Goal: Transaction & Acquisition: Purchase product/service

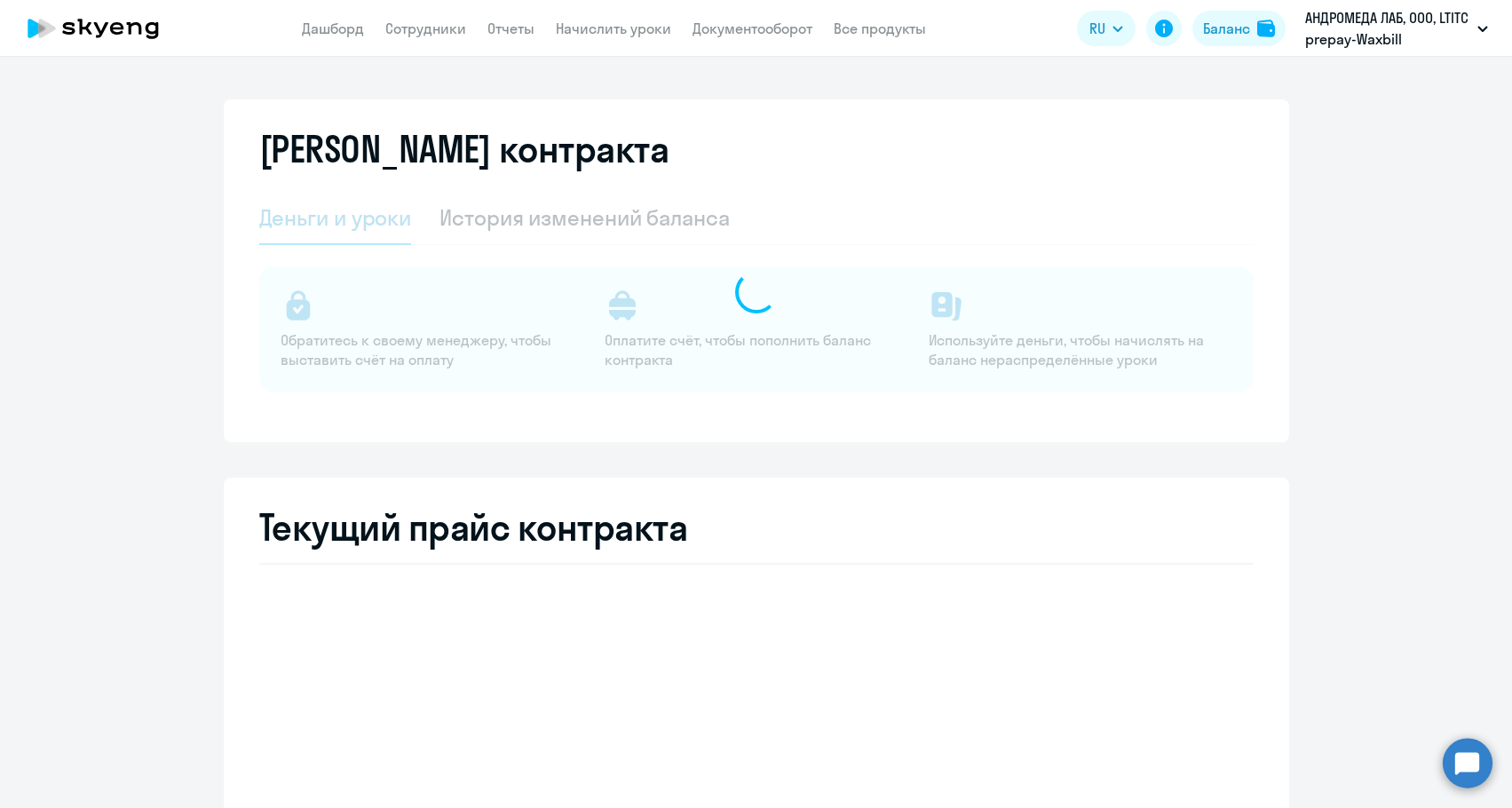
select select "english_adult_not_native_speaker"
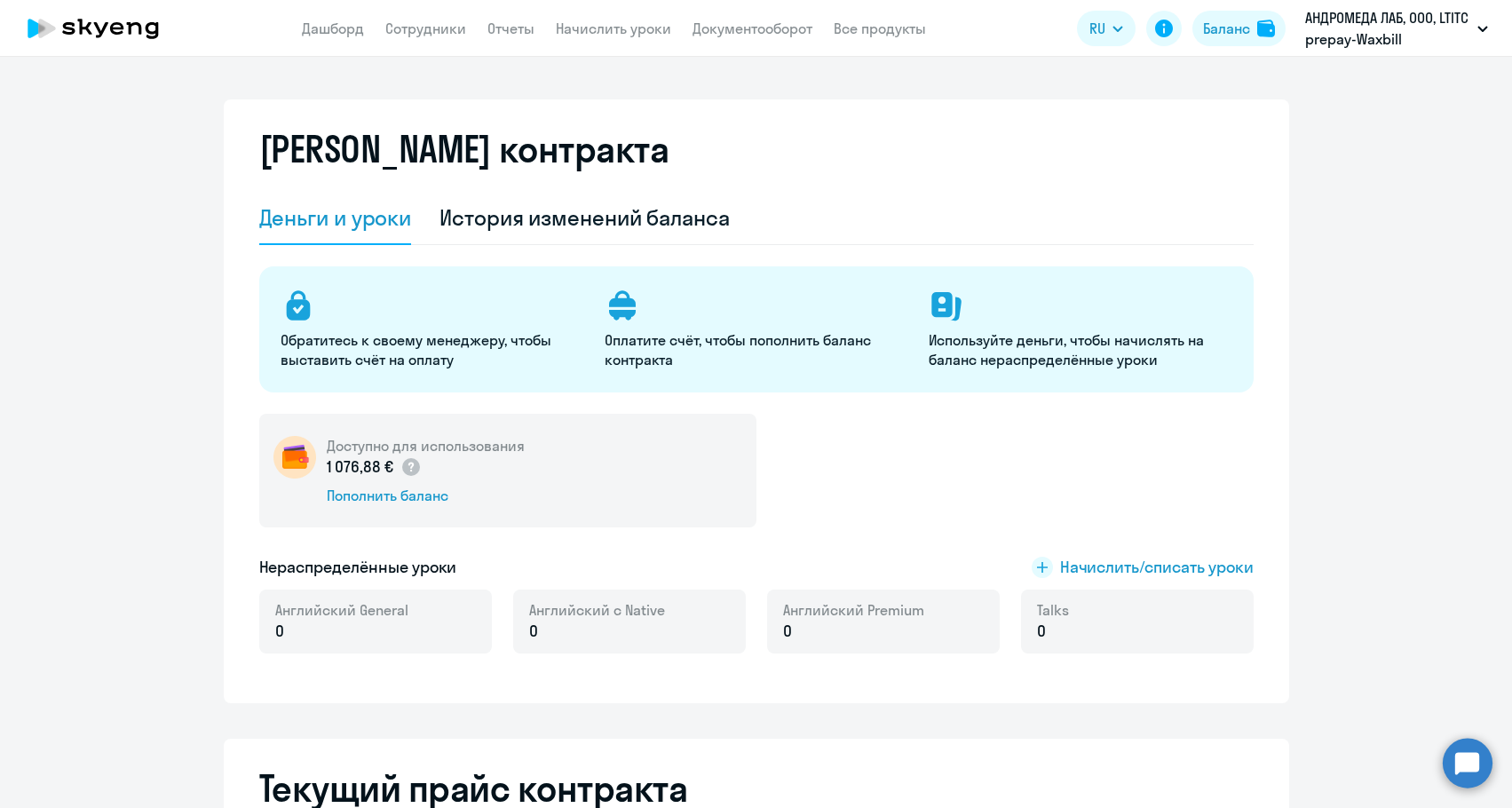
click at [384, 507] on div "Доступно для использования 1 076,88 € Пополнить баланс" at bounding box center [508, 471] width 497 height 114
click at [380, 501] on div "Пополнить баланс" at bounding box center [425, 495] width 198 height 19
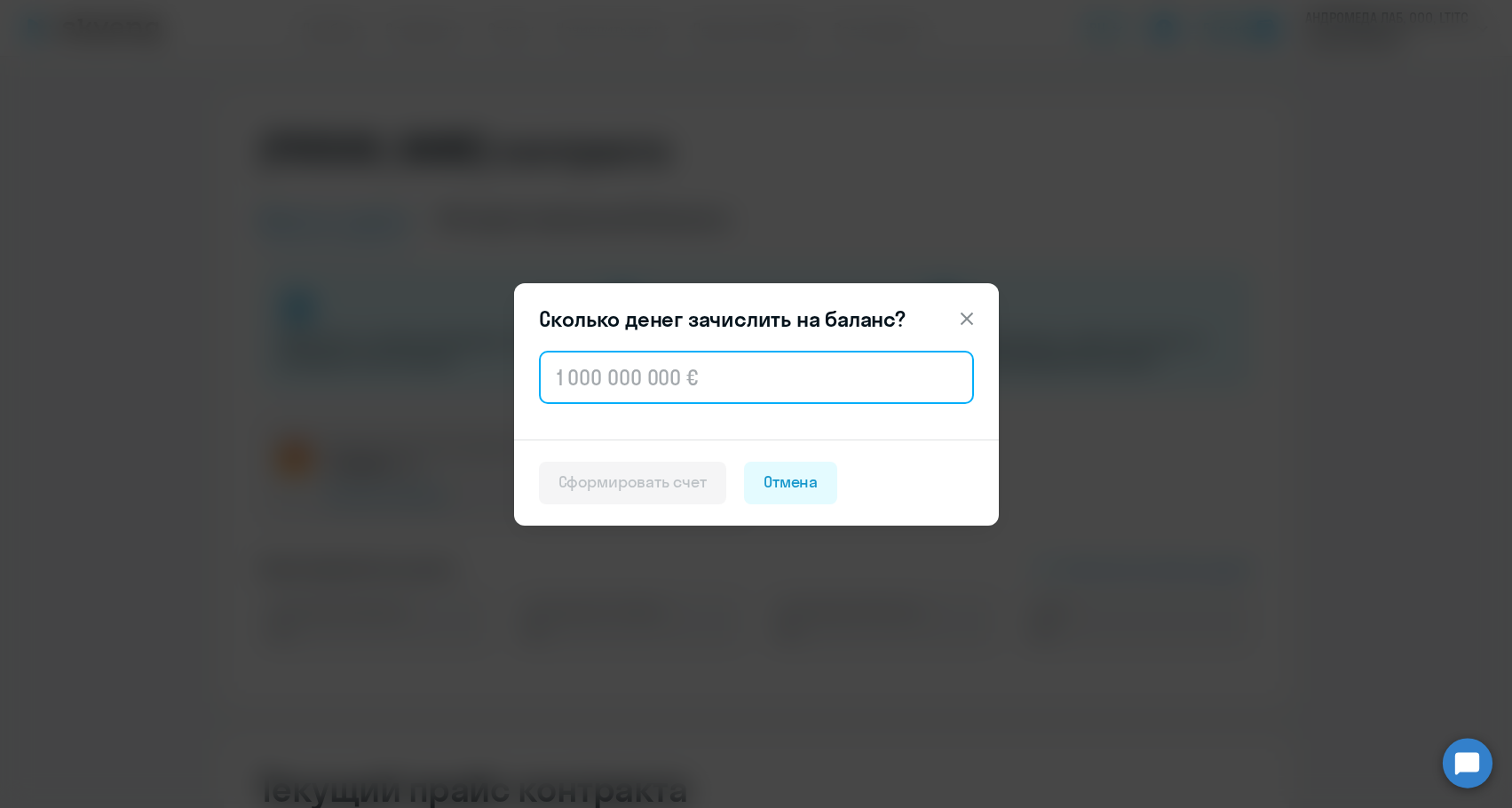
click at [738, 387] on input "text" at bounding box center [756, 377] width 435 height 53
paste input "1 836"
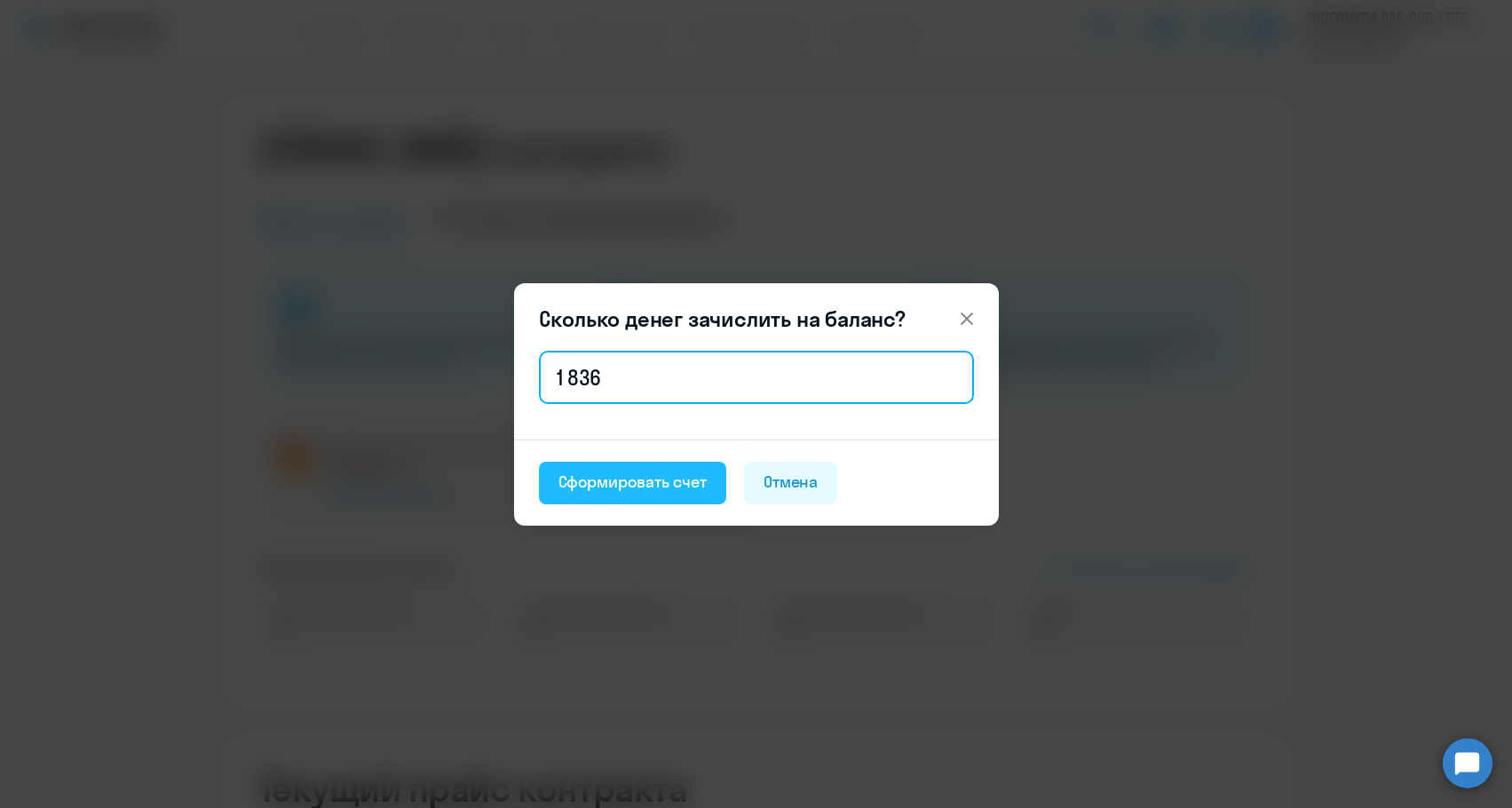
type input "1 836"
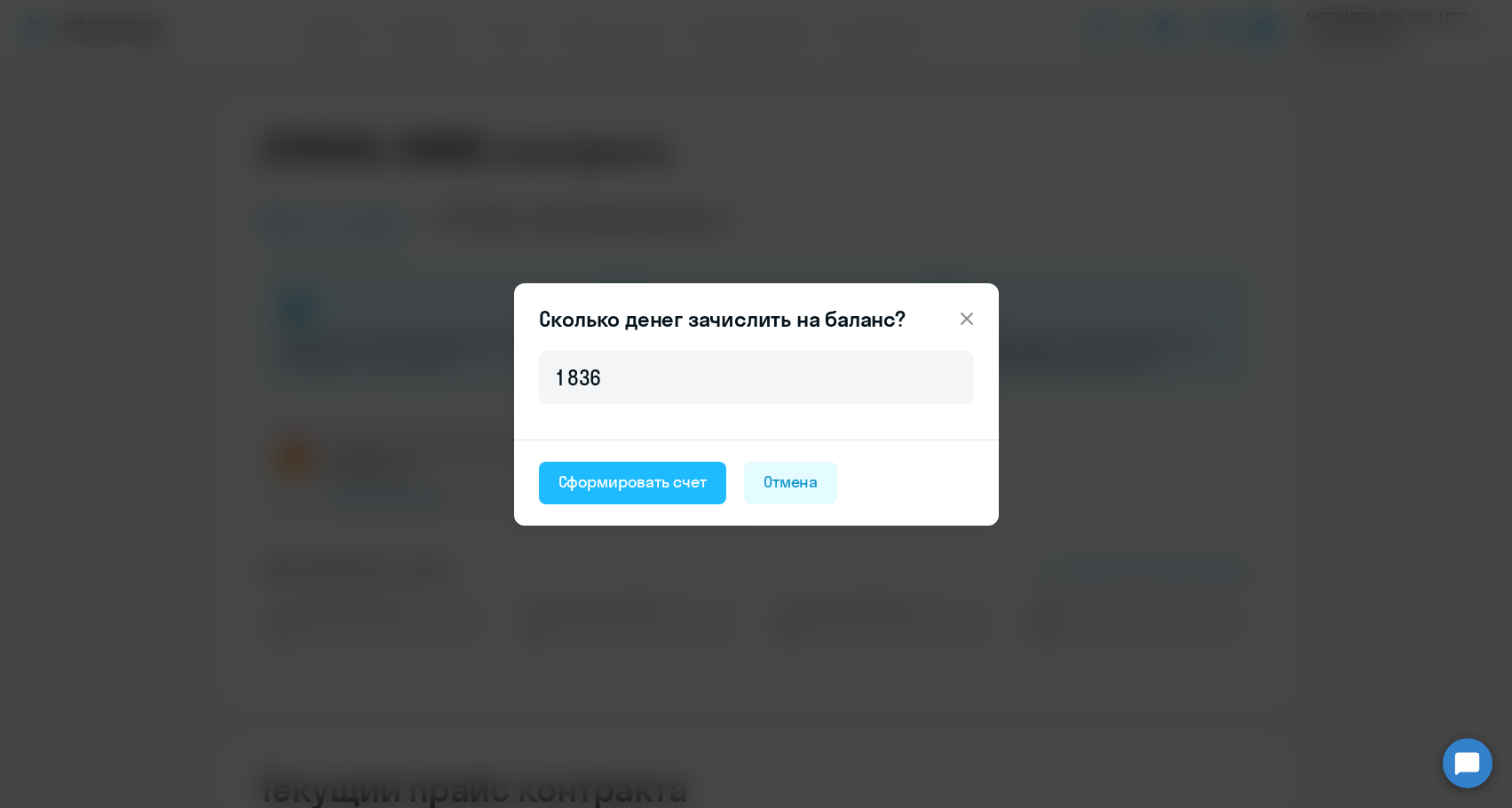
click at [645, 476] on div "Сформировать счет" at bounding box center [632, 481] width 148 height 23
